Goal: Information Seeking & Learning: Learn about a topic

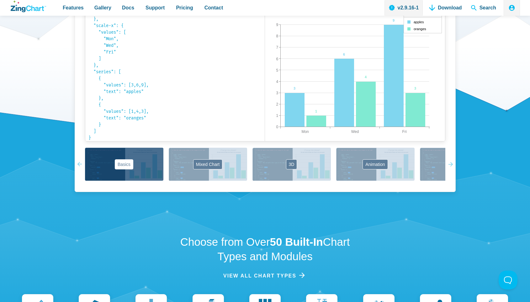
scroll to position [526, 0]
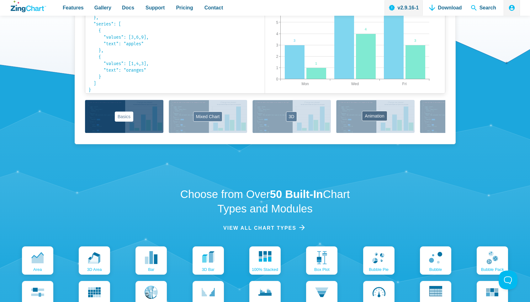
click at [362, 119] on button "Animation" at bounding box center [375, 116] width 78 height 33
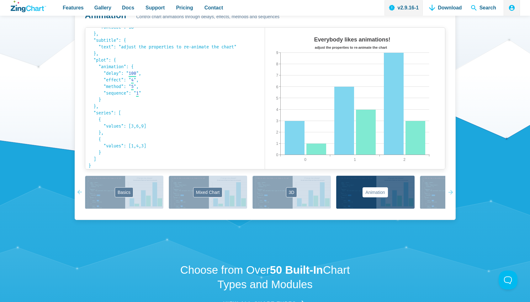
scroll to position [450, 0]
click at [314, 188] on button "3D" at bounding box center [292, 192] width 78 height 33
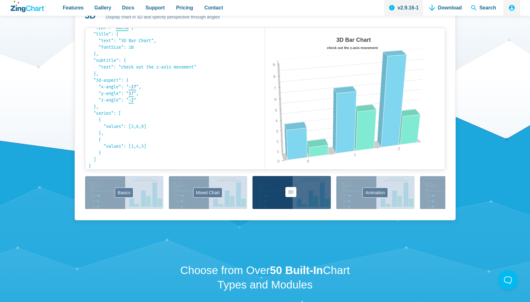
scroll to position [13, 0]
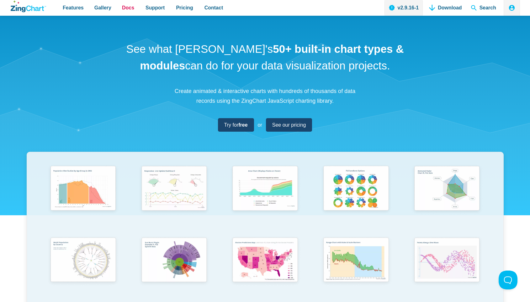
click at [128, 6] on span "Docs" at bounding box center [128, 7] width 12 height 8
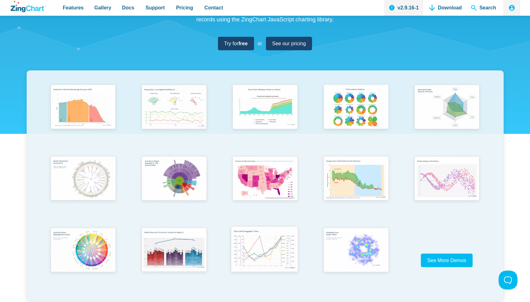
click at [263, 242] on img "App Content" at bounding box center [264, 250] width 75 height 54
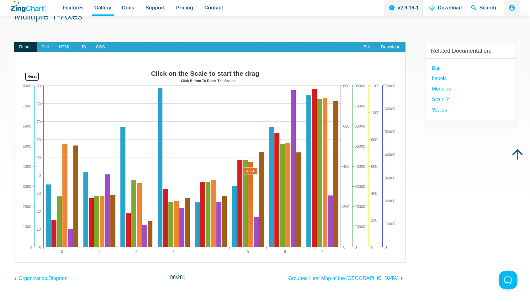
drag, startPoint x: 315, startPoint y: 180, endPoint x: 249, endPoint y: 180, distance: 66.5
click at [21, 255] on map "App Content" at bounding box center [21, 255] width 0 height 0
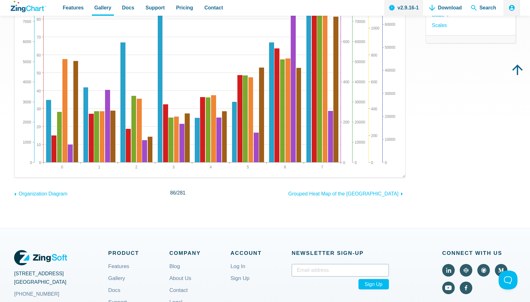
scroll to position [327, 0]
